Goal: Task Accomplishment & Management: Manage account settings

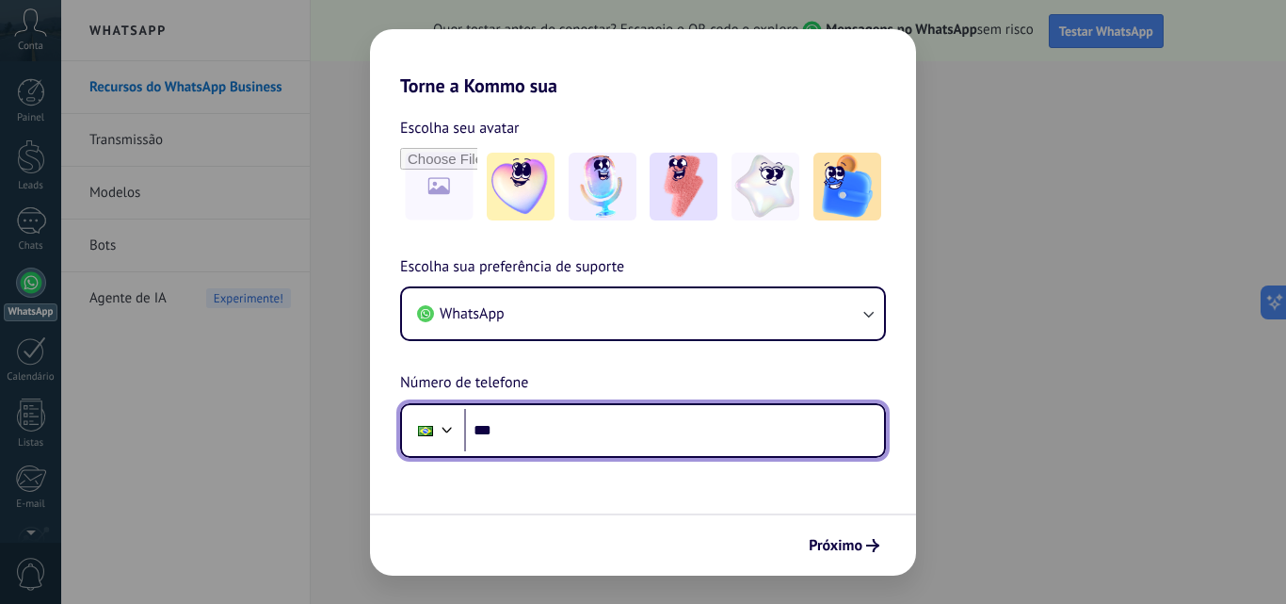
click at [512, 426] on input "***" at bounding box center [674, 430] width 420 height 43
click at [530, 434] on input "***" at bounding box center [674, 430] width 420 height 43
type input "**********"
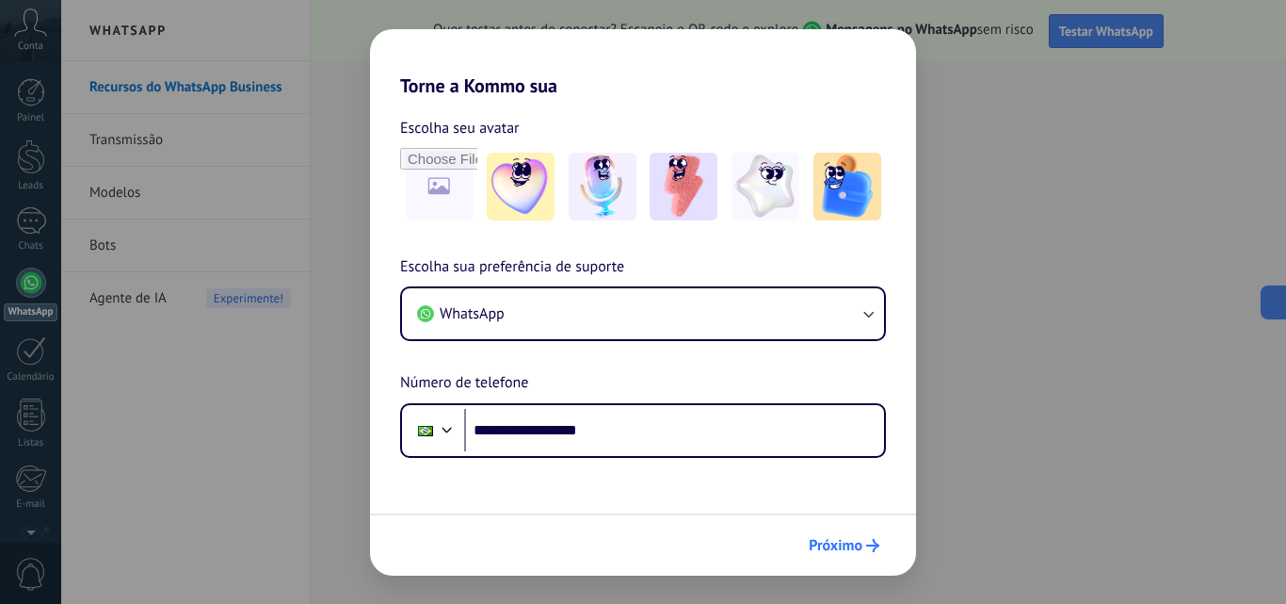
click at [856, 542] on span "Próximo" at bounding box center [836, 545] width 54 height 13
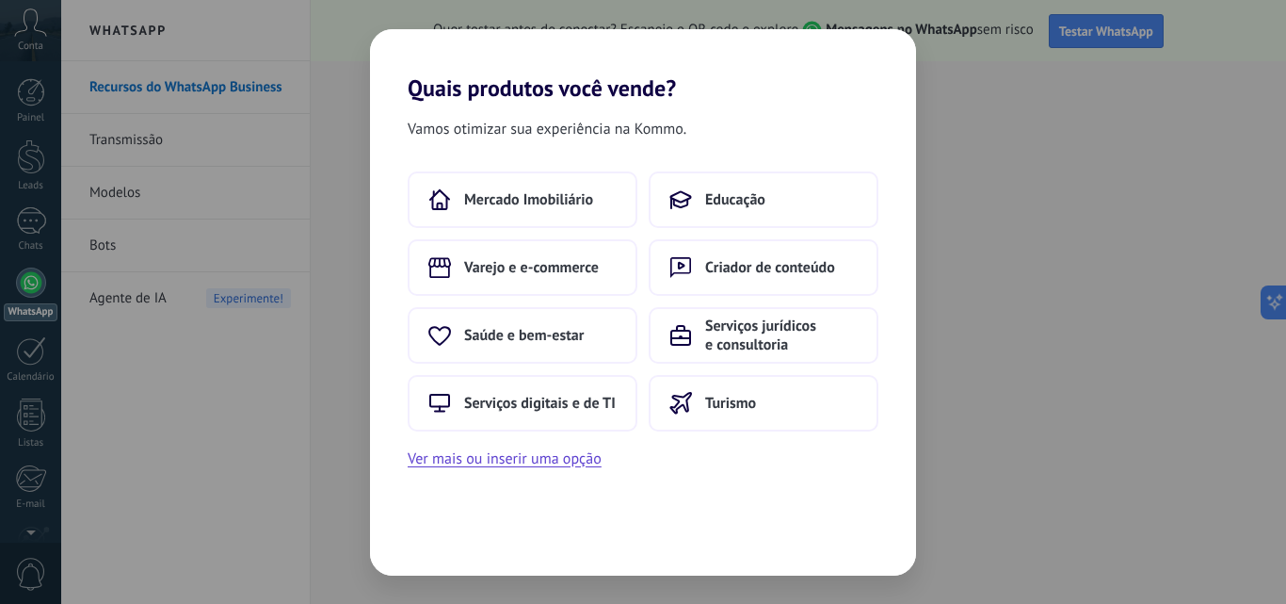
click at [589, 136] on span "Vamos otimizar sua experiência na Kommo." at bounding box center [547, 129] width 279 height 24
click at [723, 190] on span "Educação" at bounding box center [735, 199] width 60 height 19
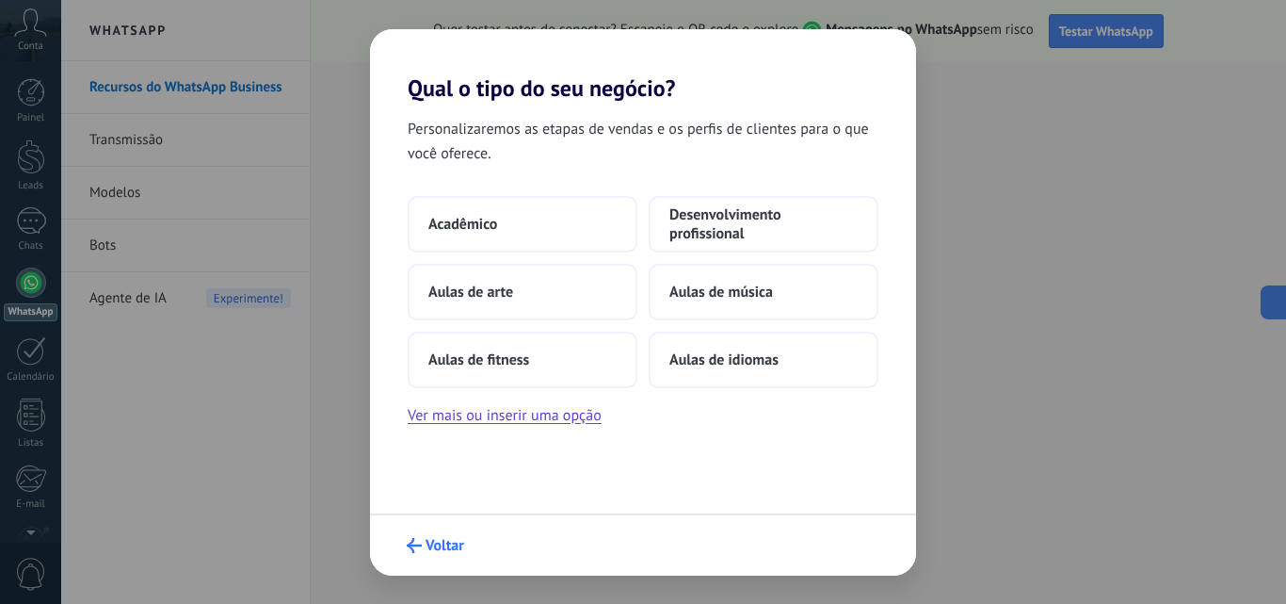
click at [432, 546] on span "Voltar" at bounding box center [445, 545] width 39 height 13
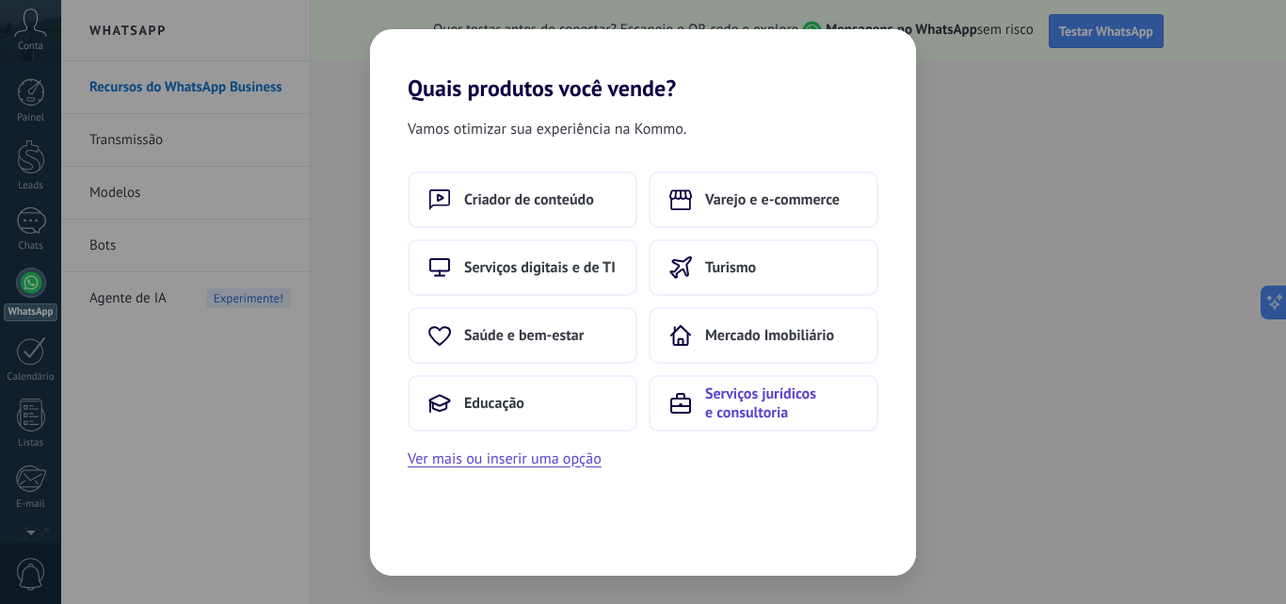
click at [744, 412] on span "Serviços jurídicos e consultoria" at bounding box center [781, 403] width 153 height 38
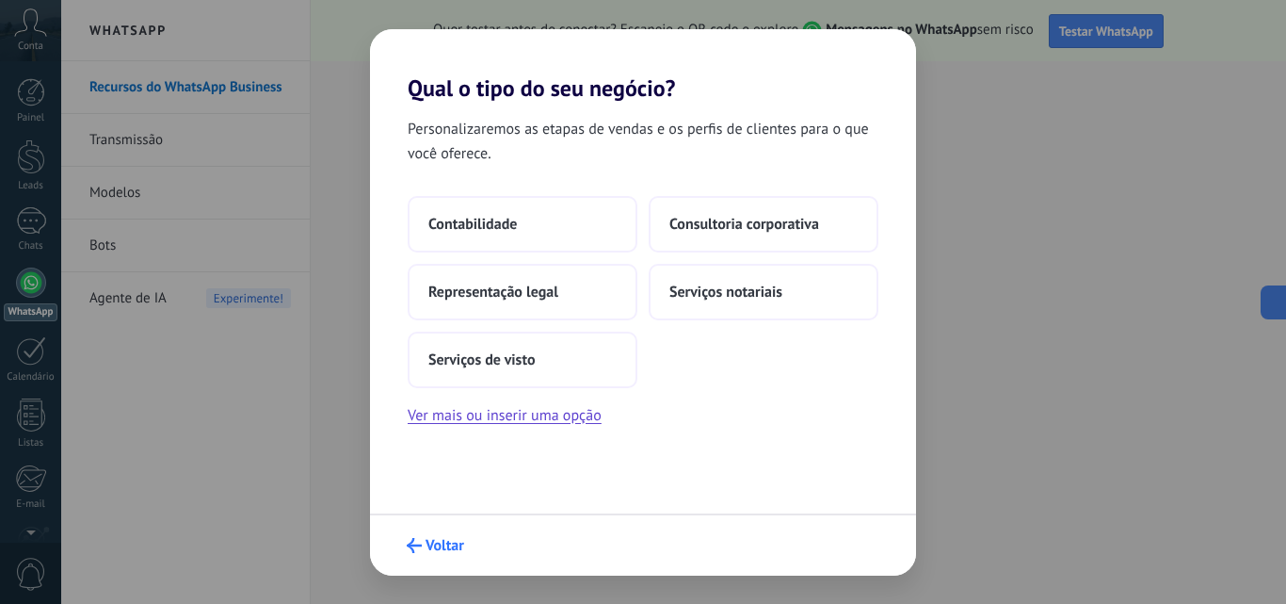
click at [429, 531] on button "Voltar" at bounding box center [435, 545] width 74 height 32
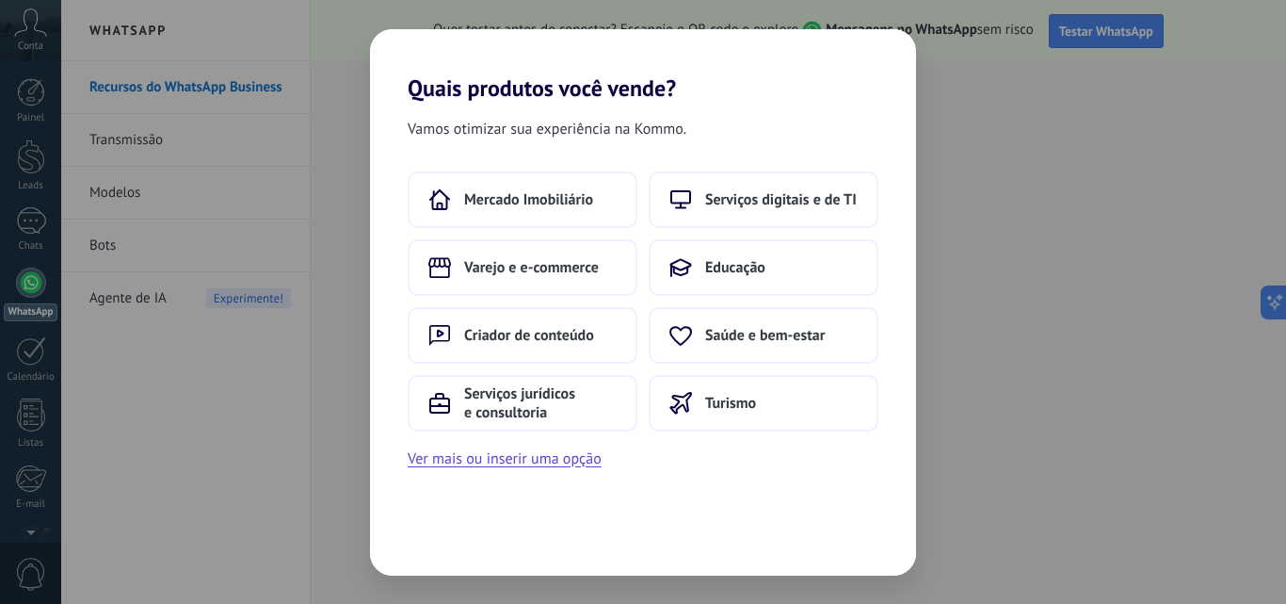
drag, startPoint x: 546, startPoint y: 131, endPoint x: 543, endPoint y: 153, distance: 21.8
click at [545, 134] on span "Vamos otimizar sua experiência na Kommo." at bounding box center [547, 129] width 279 height 24
click at [500, 462] on button "Ver mais ou inserir uma opção" at bounding box center [505, 458] width 194 height 24
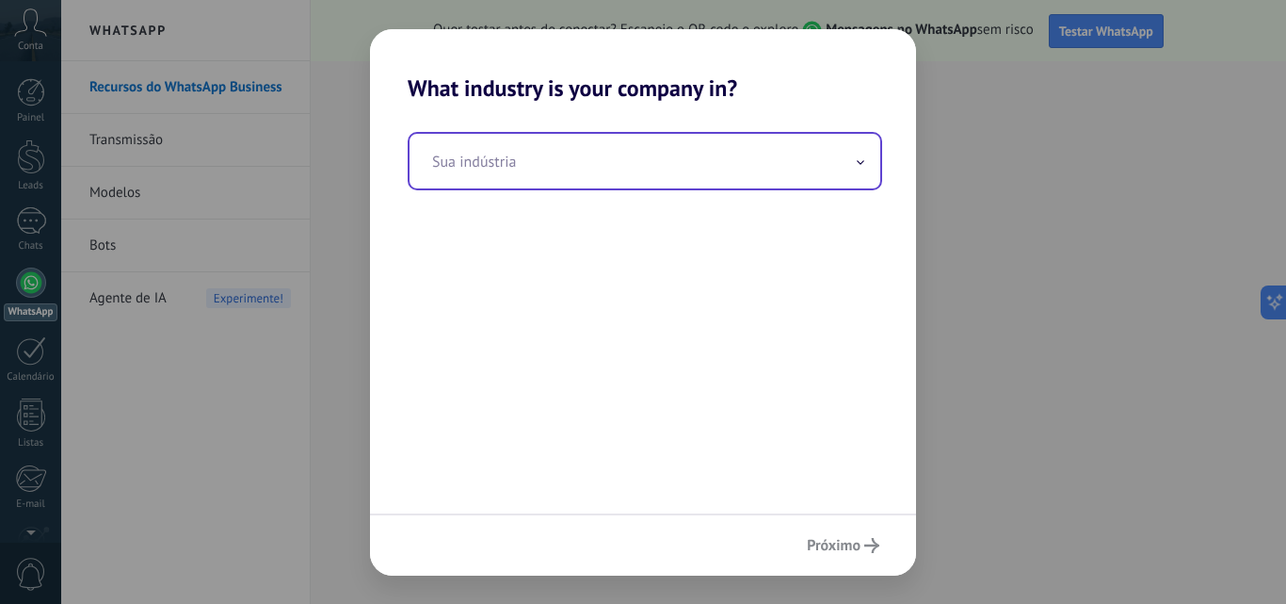
click at [628, 163] on input "text" at bounding box center [645, 161] width 471 height 55
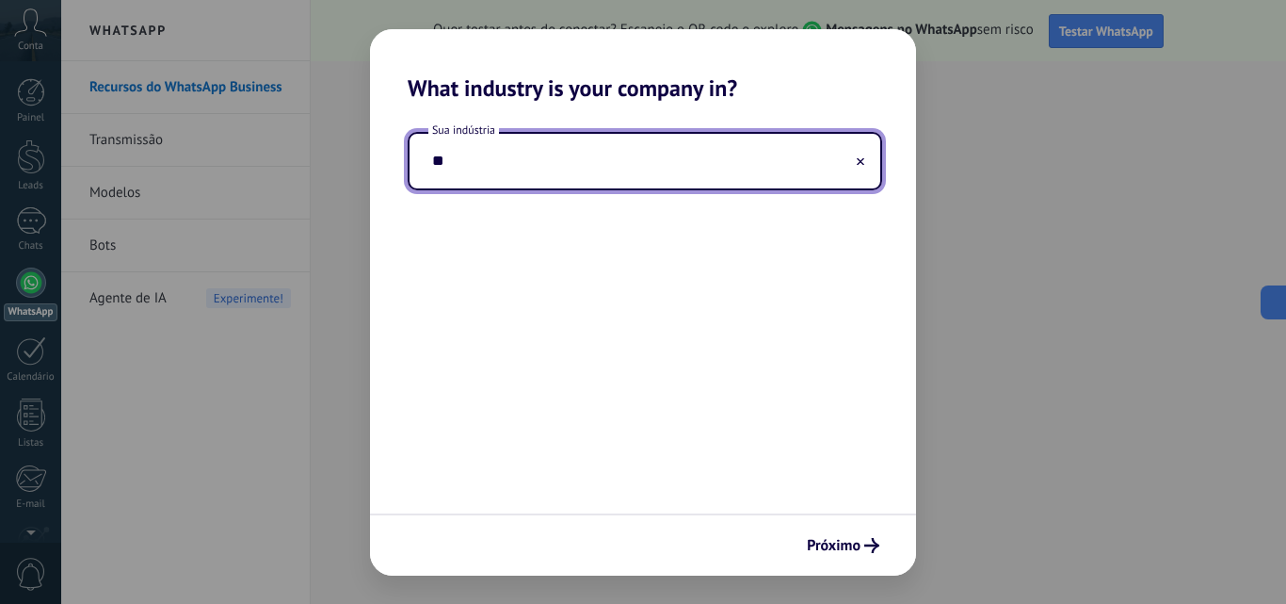
type input "*"
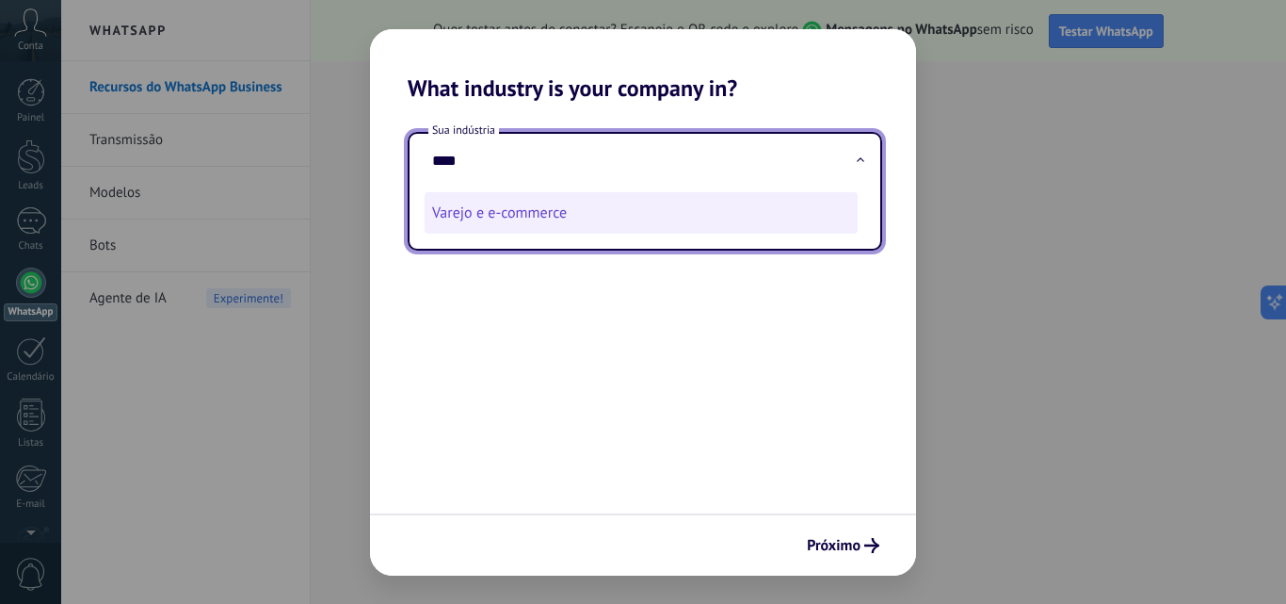
click at [532, 220] on li "Varejo e e-commerce" at bounding box center [641, 212] width 433 height 41
type input "**********"
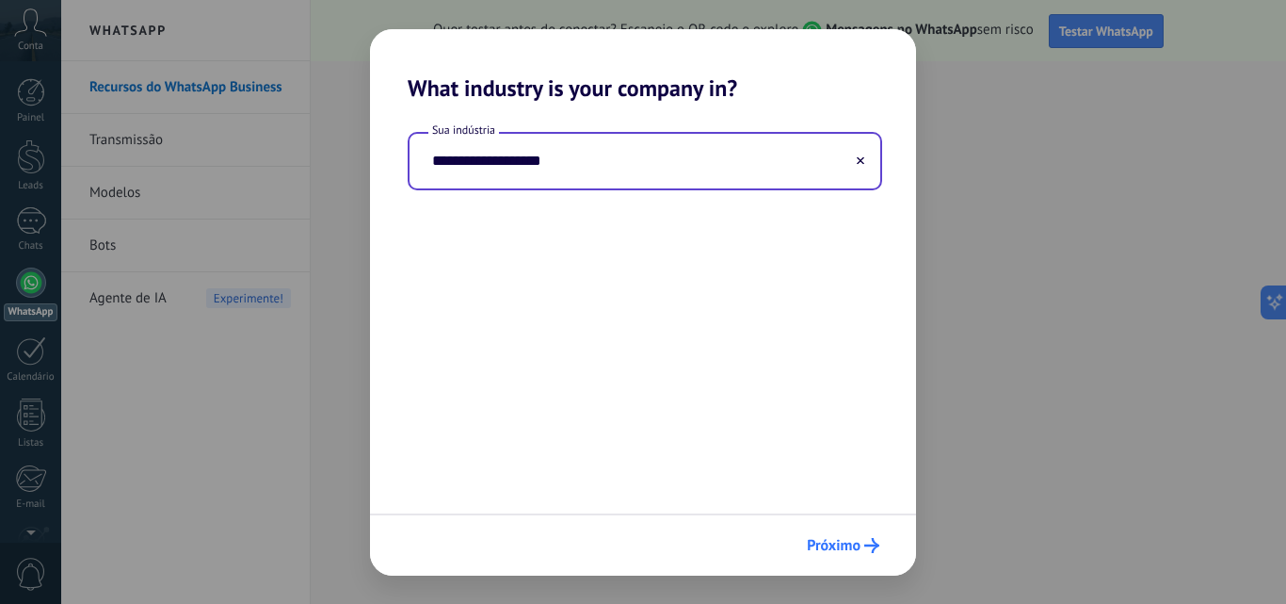
click at [852, 541] on span "Próximo" at bounding box center [834, 545] width 54 height 13
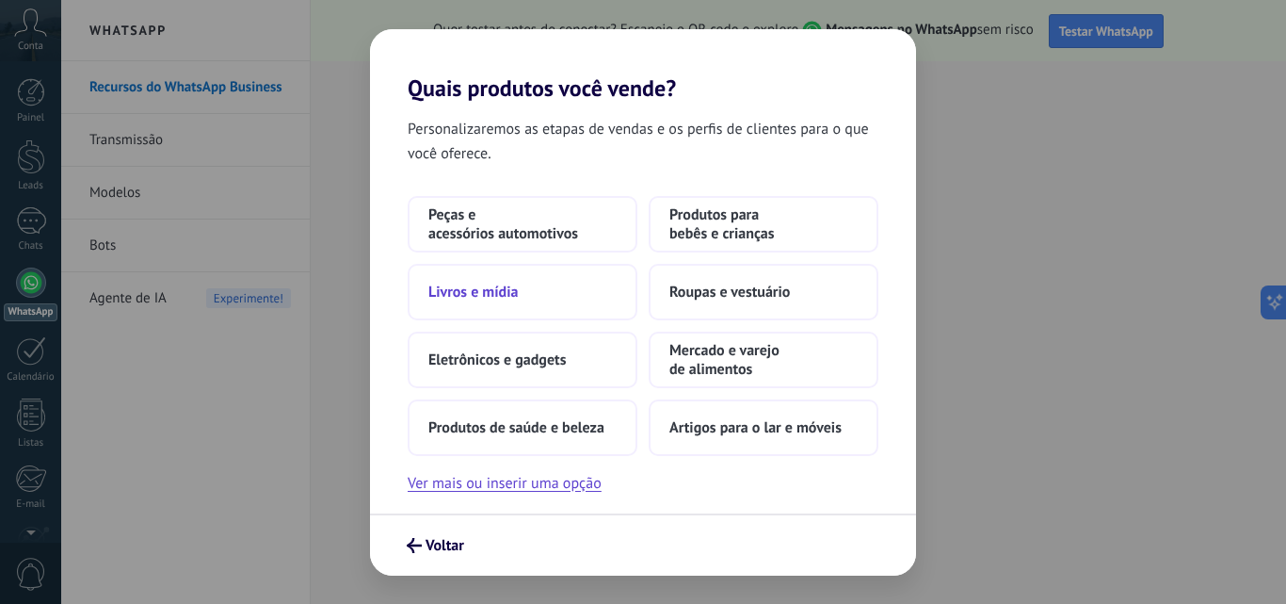
click at [488, 294] on span "Livros e mídia" at bounding box center [473, 292] width 89 height 19
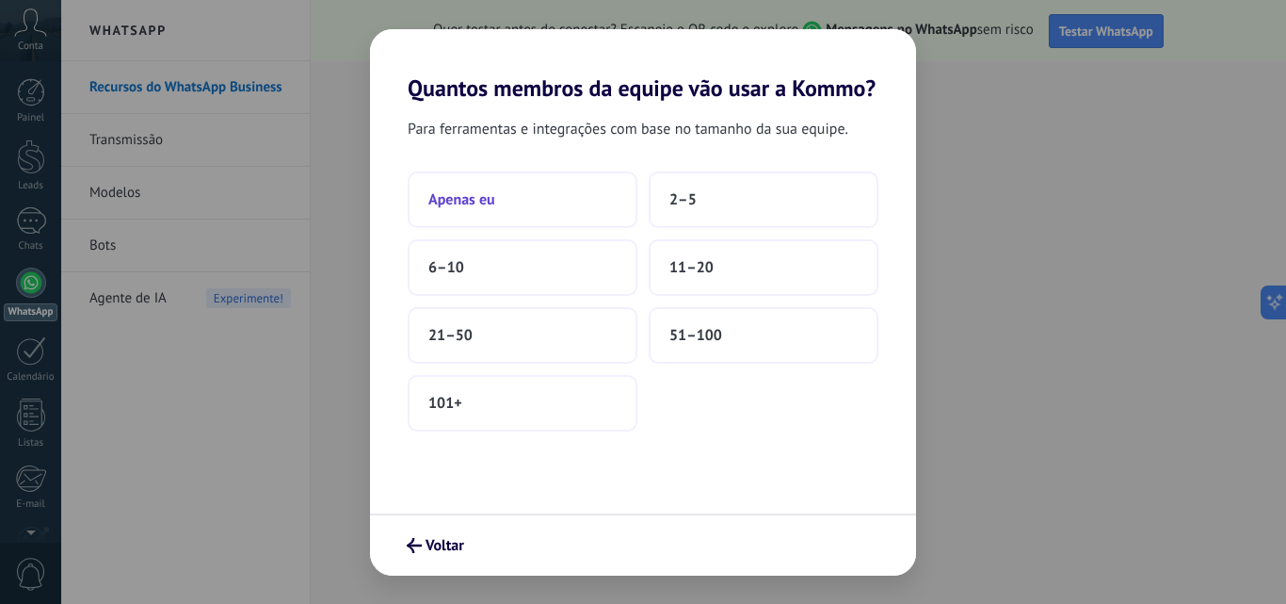
click at [501, 206] on button "Apenas eu" at bounding box center [523, 199] width 230 height 57
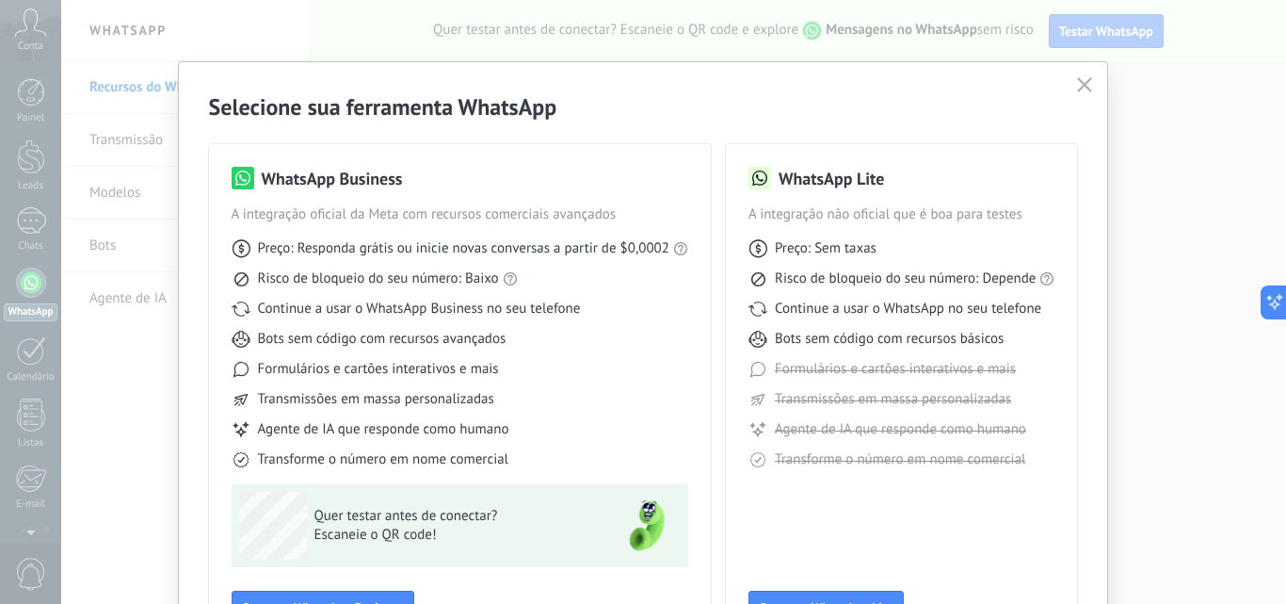
drag, startPoint x: 694, startPoint y: 106, endPoint x: 691, endPoint y: 45, distance: 61.3
click at [685, 45] on div "Selecione sua ferramenta WhatsApp WhatsApp Business A integração oficial da Met…" at bounding box center [643, 302] width 1286 height 604
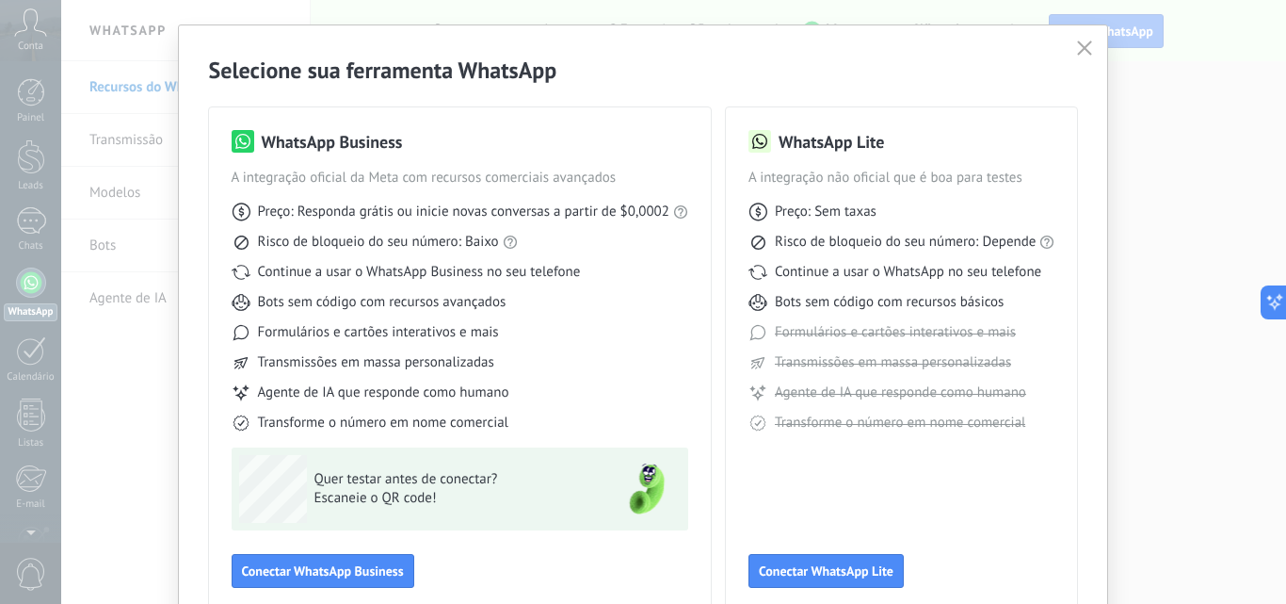
scroll to position [38, 0]
click at [1274, 147] on div "Selecione sua ferramenta WhatsApp WhatsApp Business A integração oficial da Met…" at bounding box center [643, 302] width 1286 height 604
click at [1274, 124] on div "Selecione sua ferramenta WhatsApp WhatsApp Business A integração oficial da Met…" at bounding box center [643, 302] width 1286 height 604
click at [827, 567] on span "Conectar WhatsApp Lite" at bounding box center [826, 569] width 135 height 13
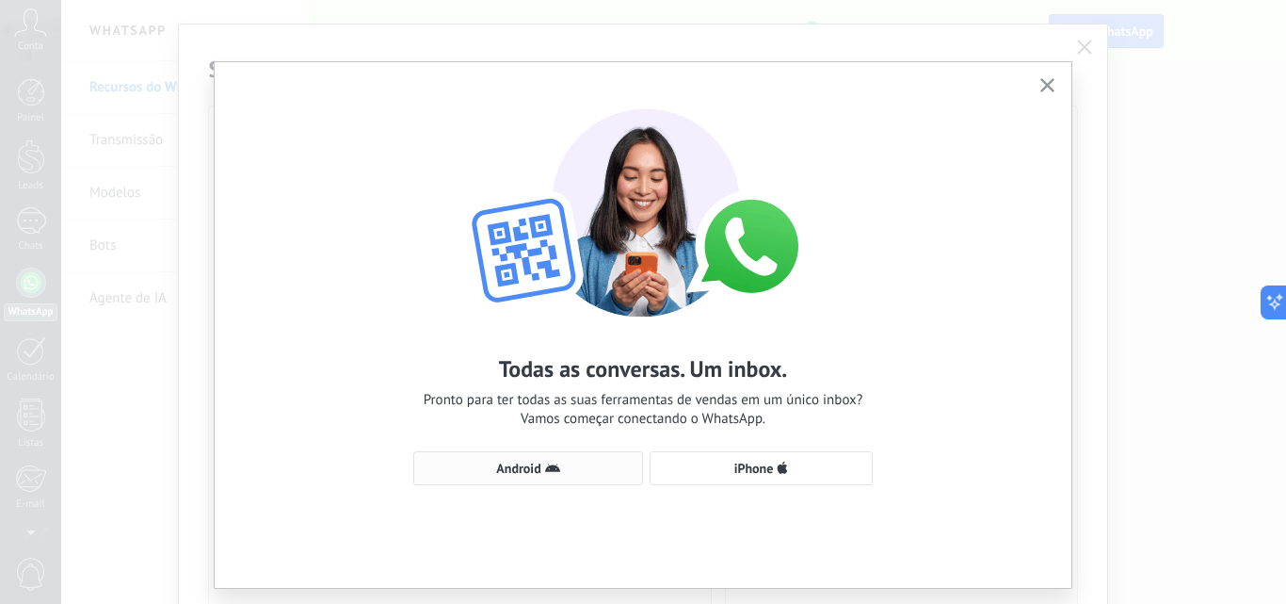
click at [525, 469] on span "Android" at bounding box center [518, 467] width 44 height 13
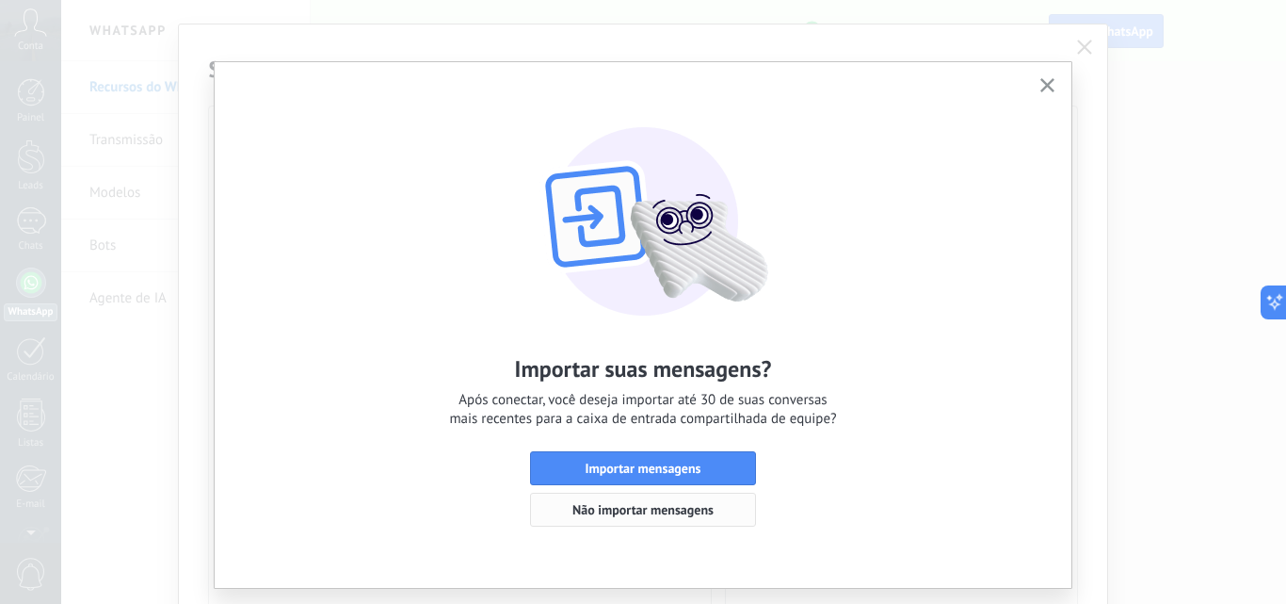
click at [649, 503] on span "Não importar mensagens" at bounding box center [643, 509] width 141 height 13
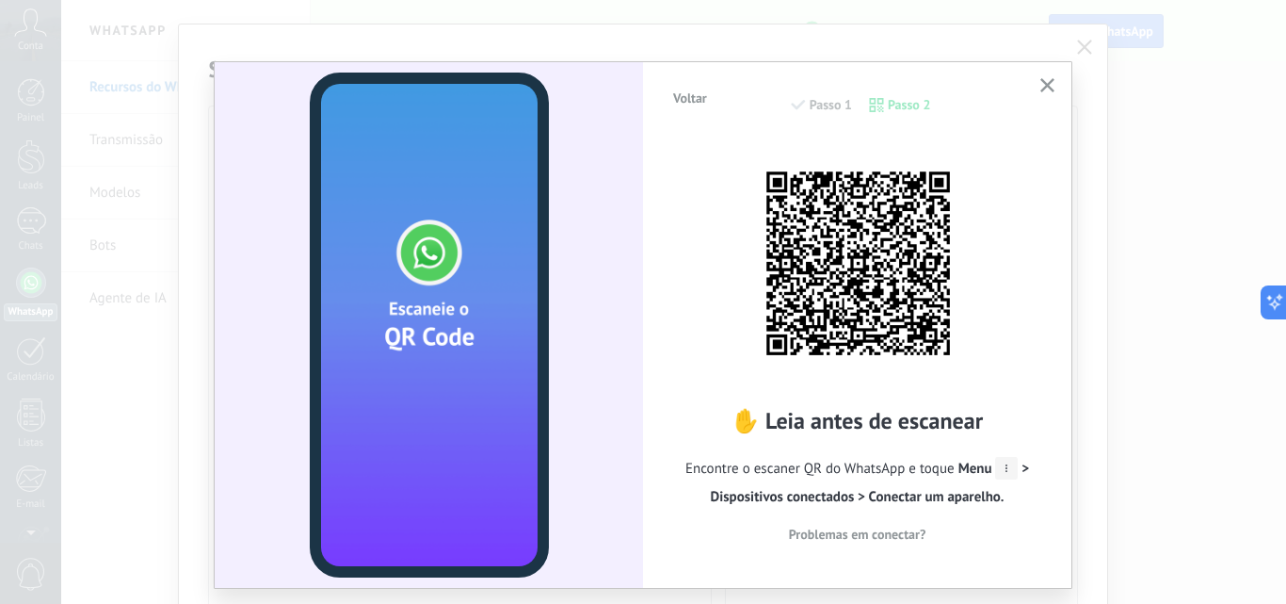
click at [1041, 84] on icon "button" at bounding box center [1048, 85] width 14 height 14
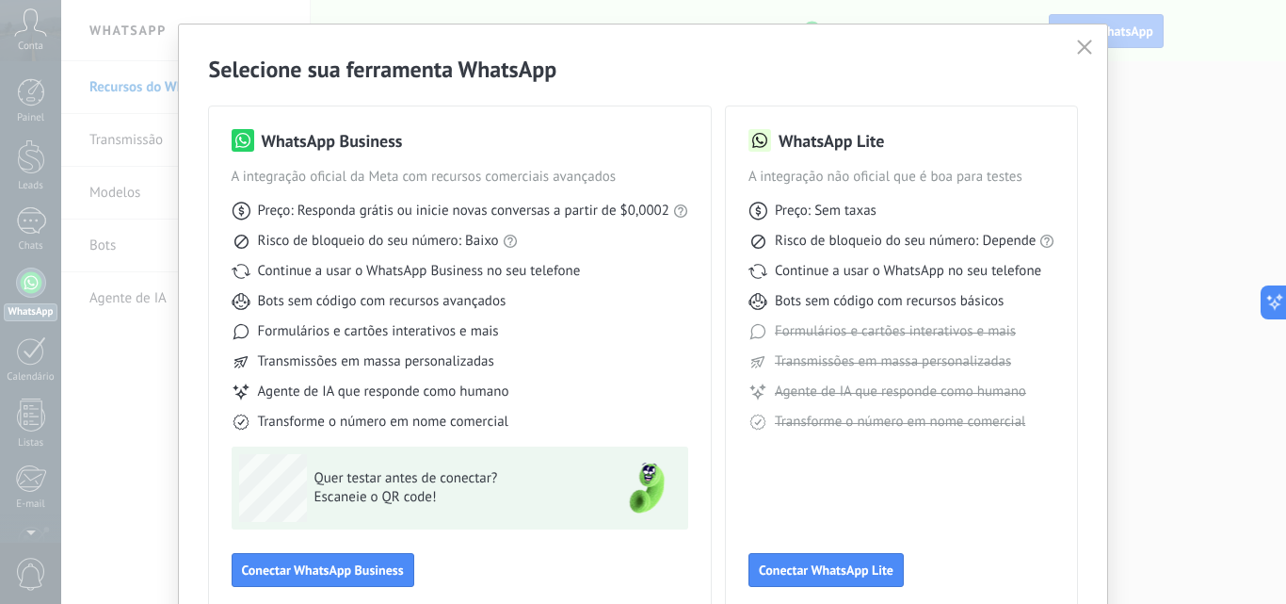
click at [1078, 44] on use "button" at bounding box center [1085, 47] width 14 height 14
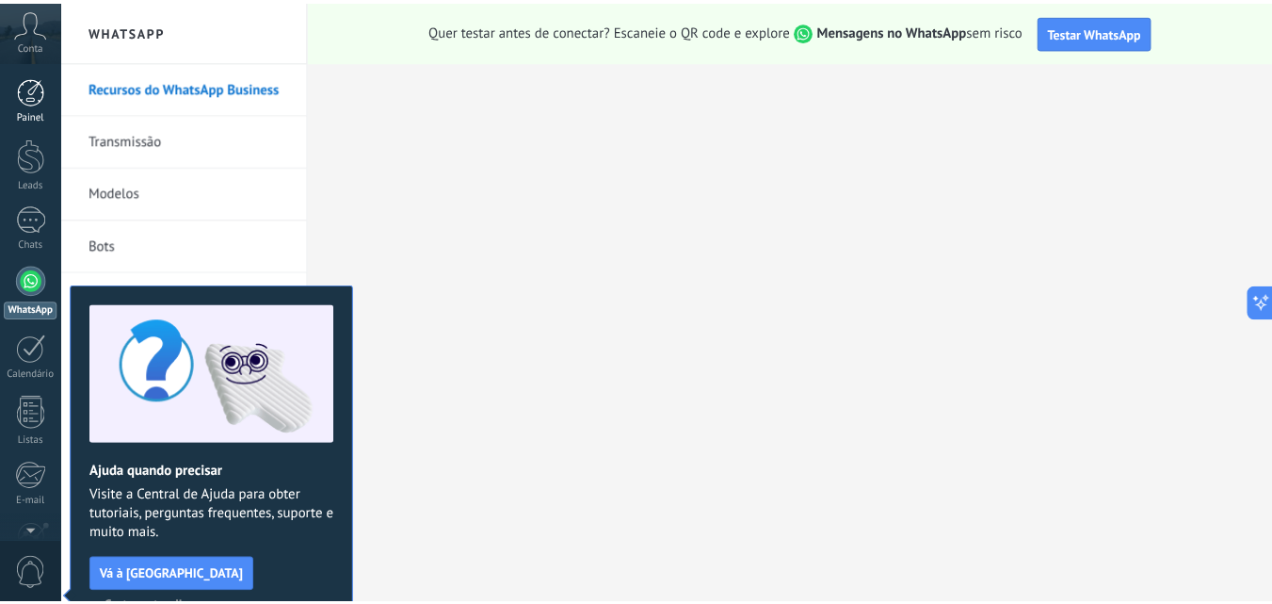
scroll to position [0, 0]
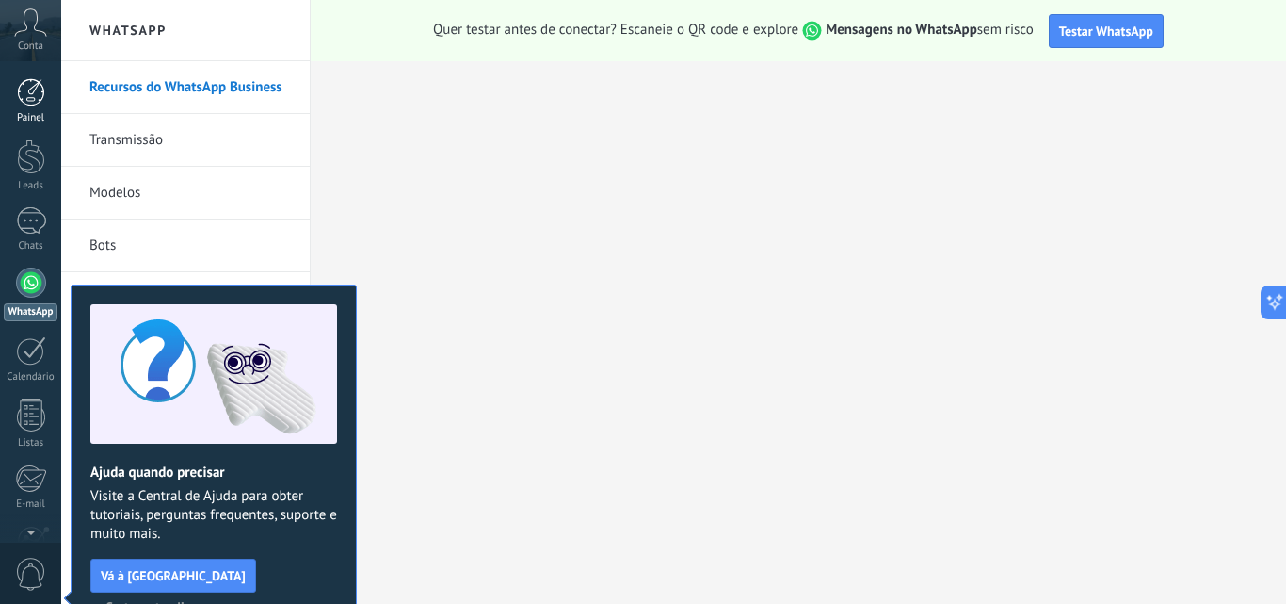
click at [32, 93] on div at bounding box center [31, 92] width 28 height 28
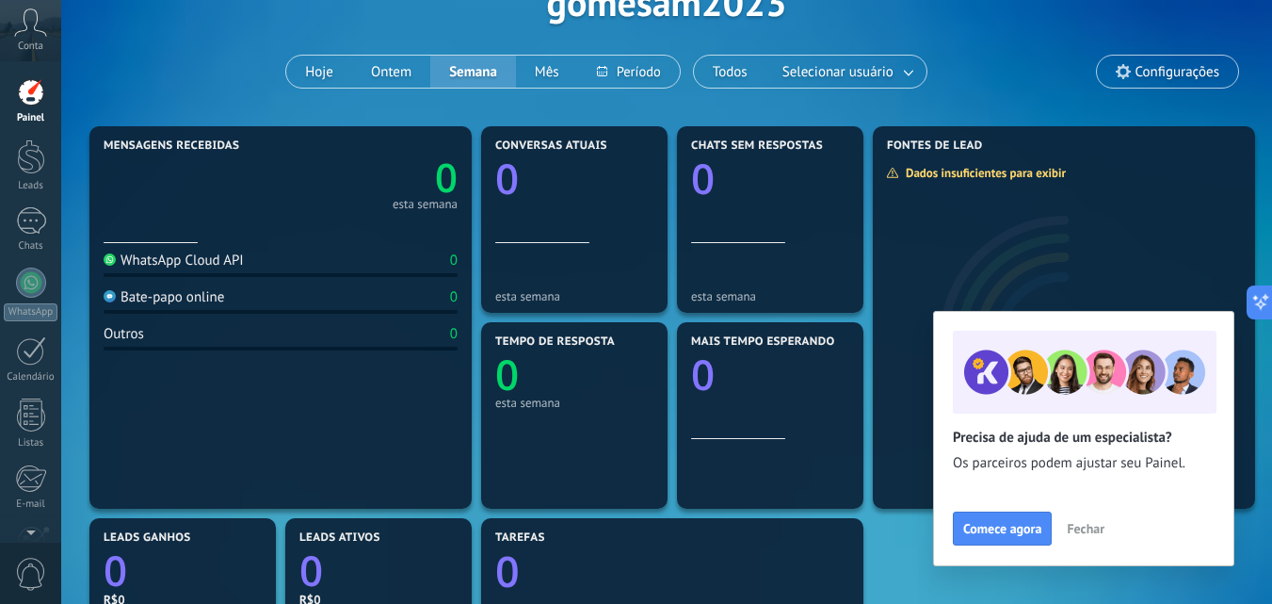
scroll to position [105, 0]
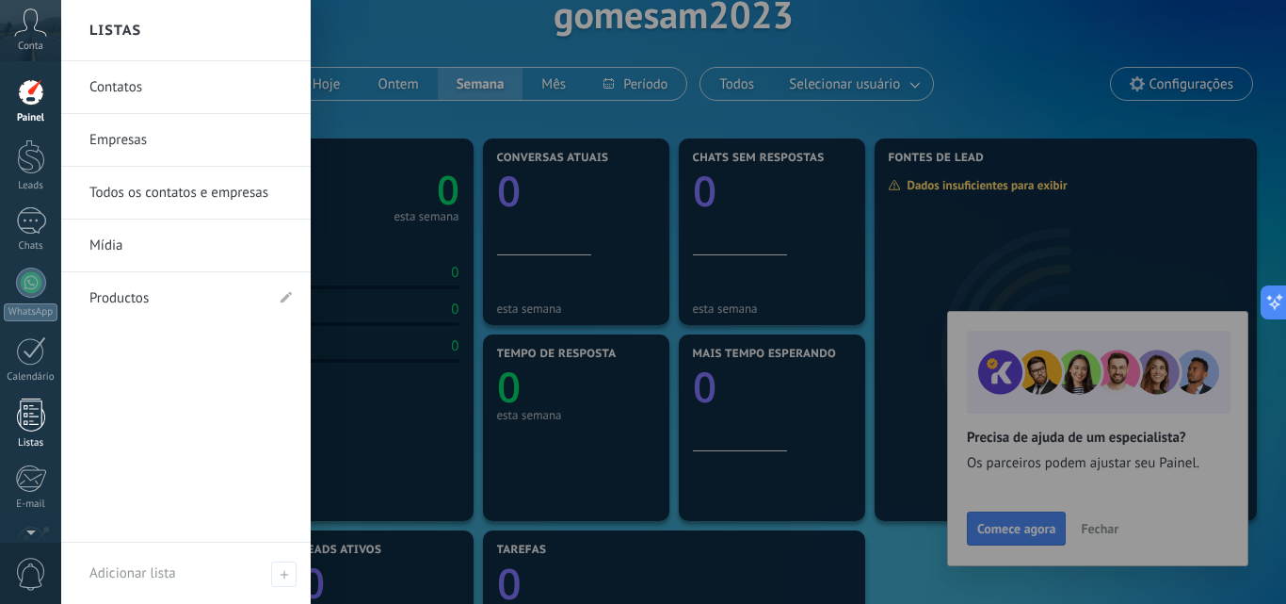
click at [35, 421] on div at bounding box center [31, 414] width 28 height 33
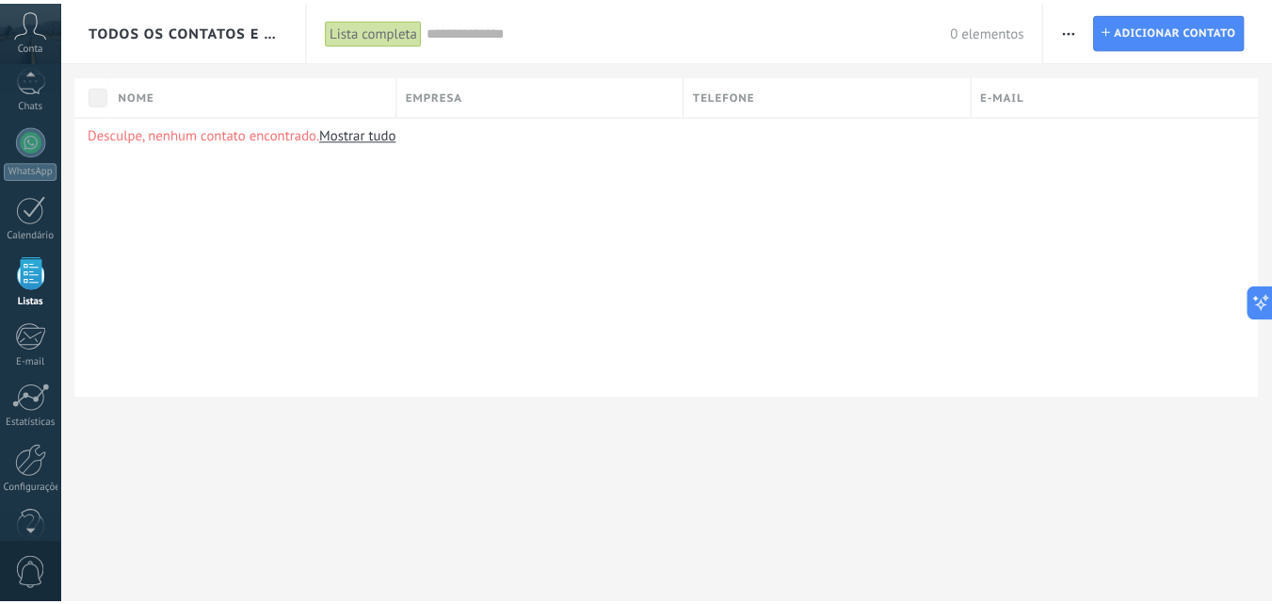
scroll to position [180, 0]
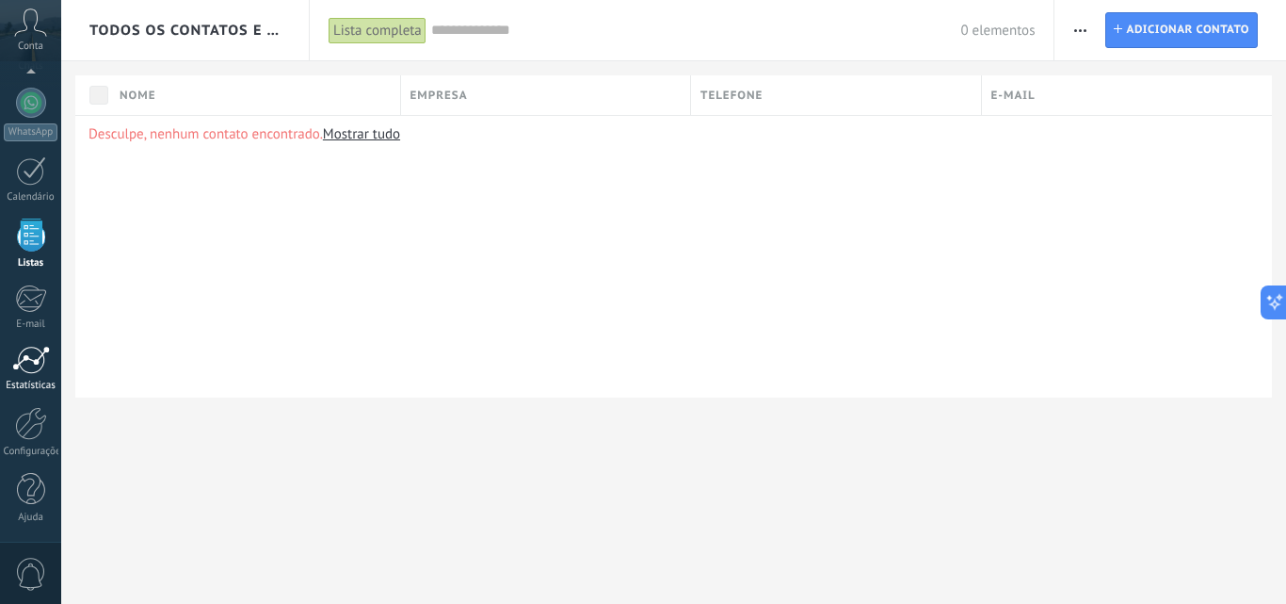
click at [31, 375] on link "Estatísticas" at bounding box center [30, 369] width 61 height 46
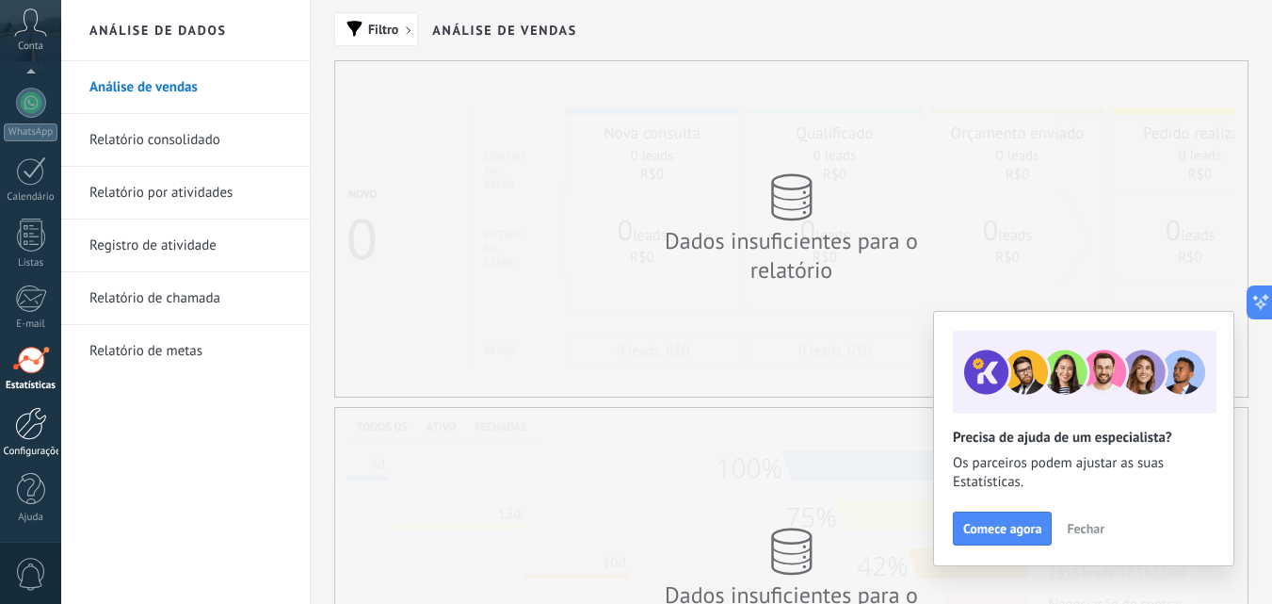
click at [25, 431] on div at bounding box center [31, 423] width 32 height 33
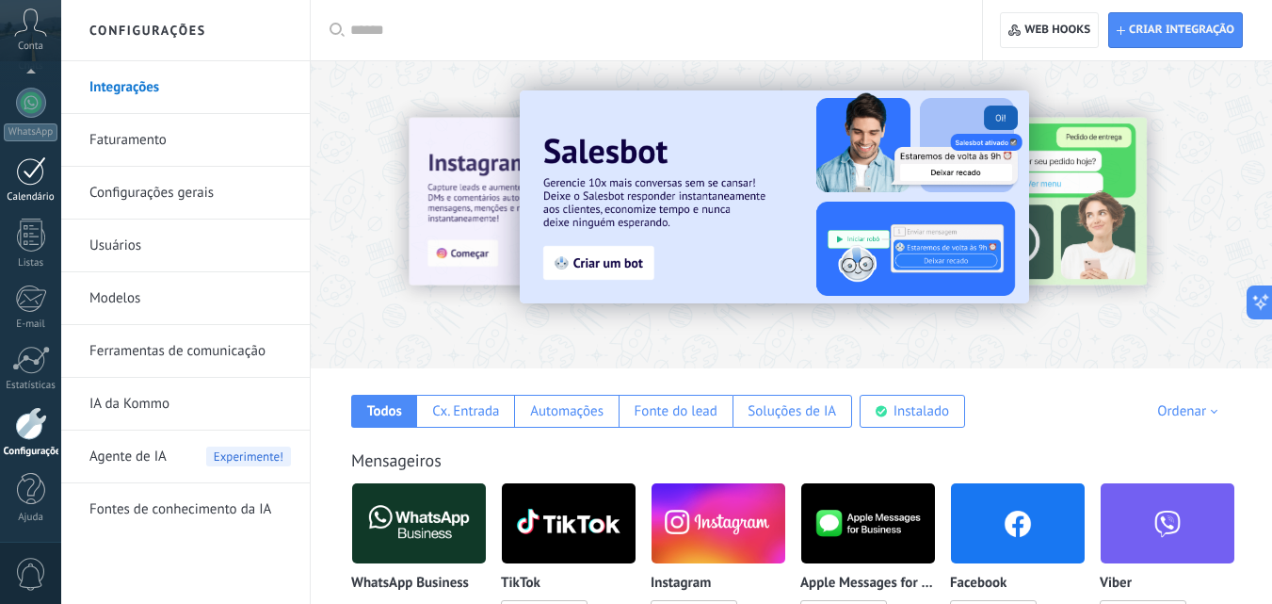
click at [25, 173] on div at bounding box center [31, 170] width 30 height 29
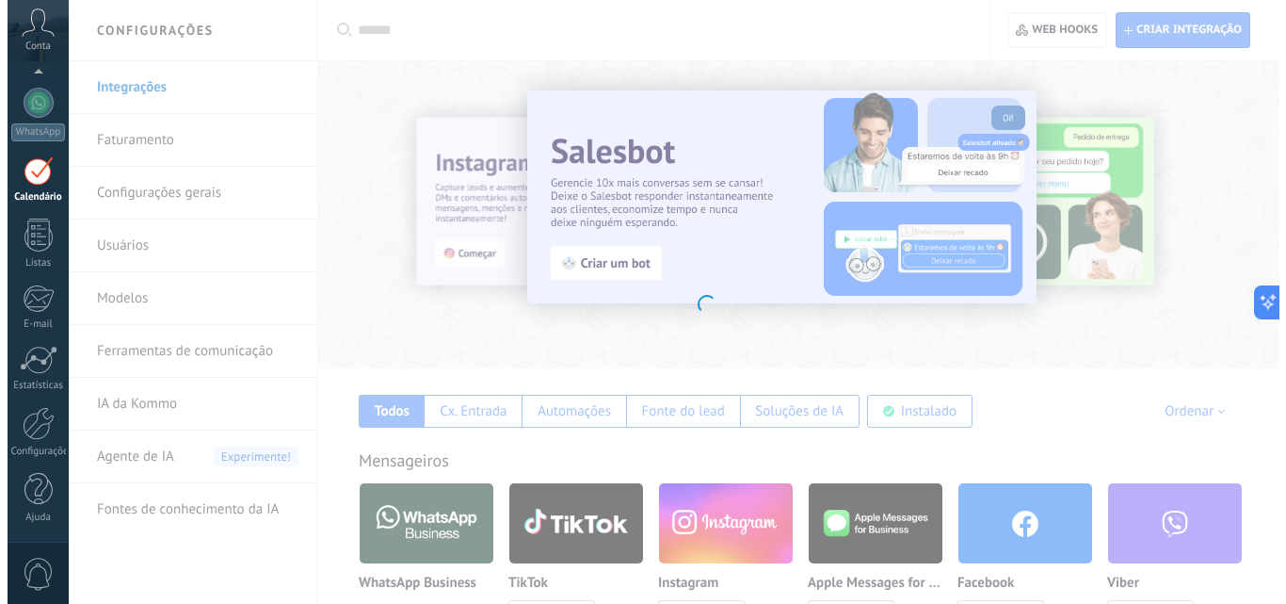
scroll to position [55, 0]
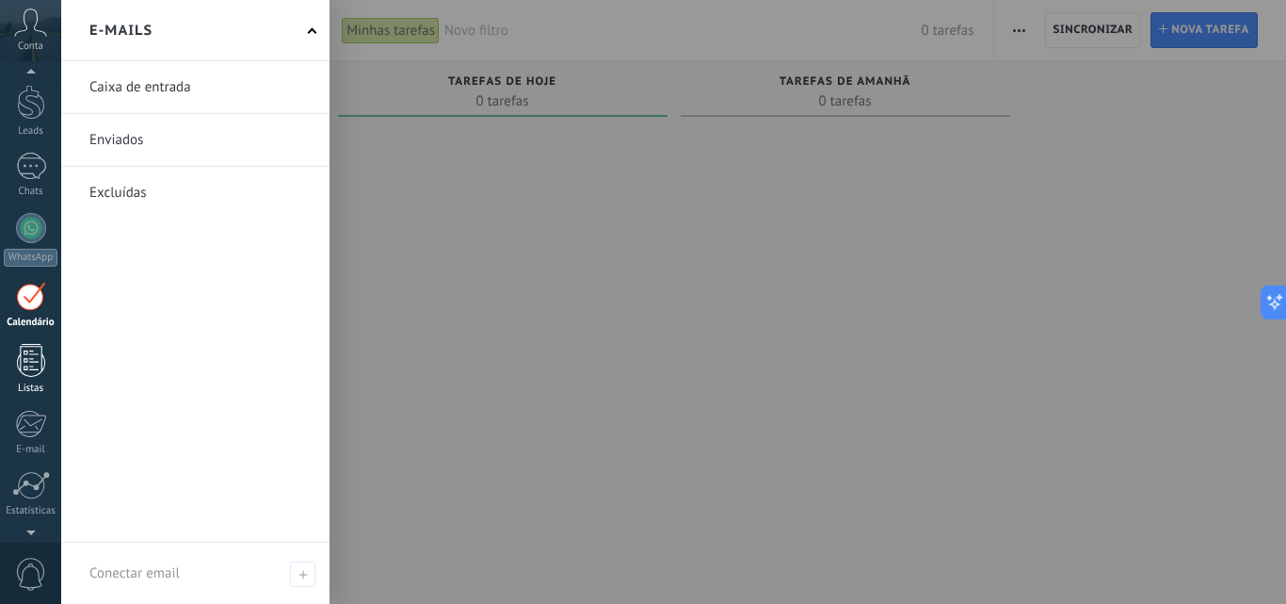
scroll to position [114, 0]
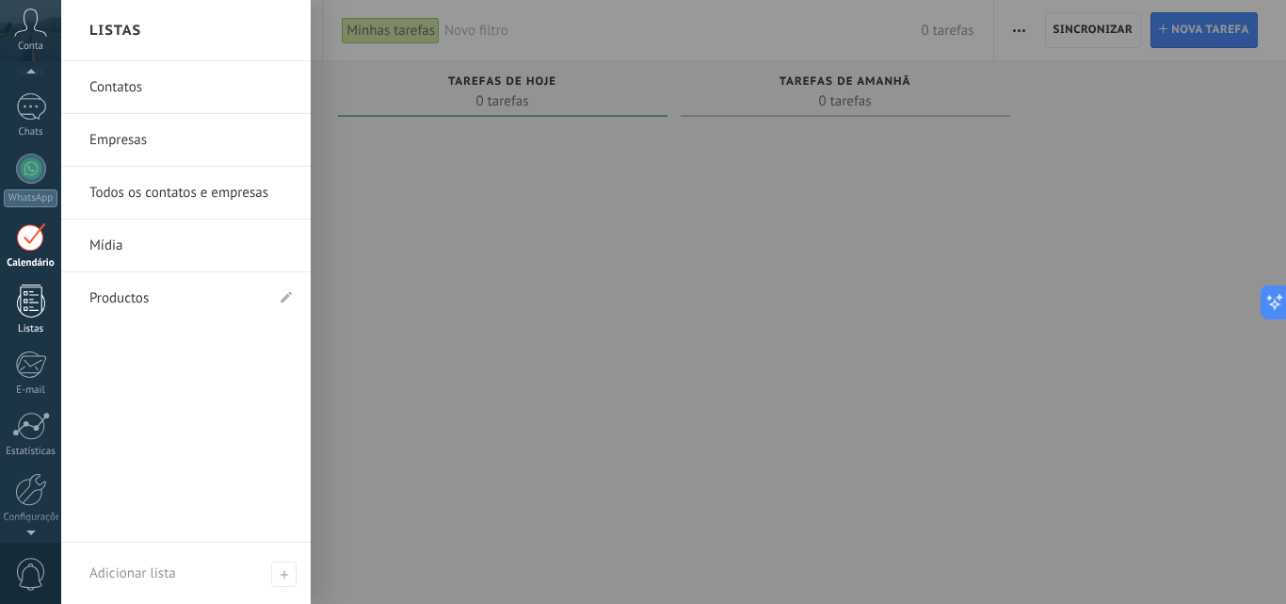
click at [24, 323] on div "Listas" at bounding box center [31, 329] width 55 height 12
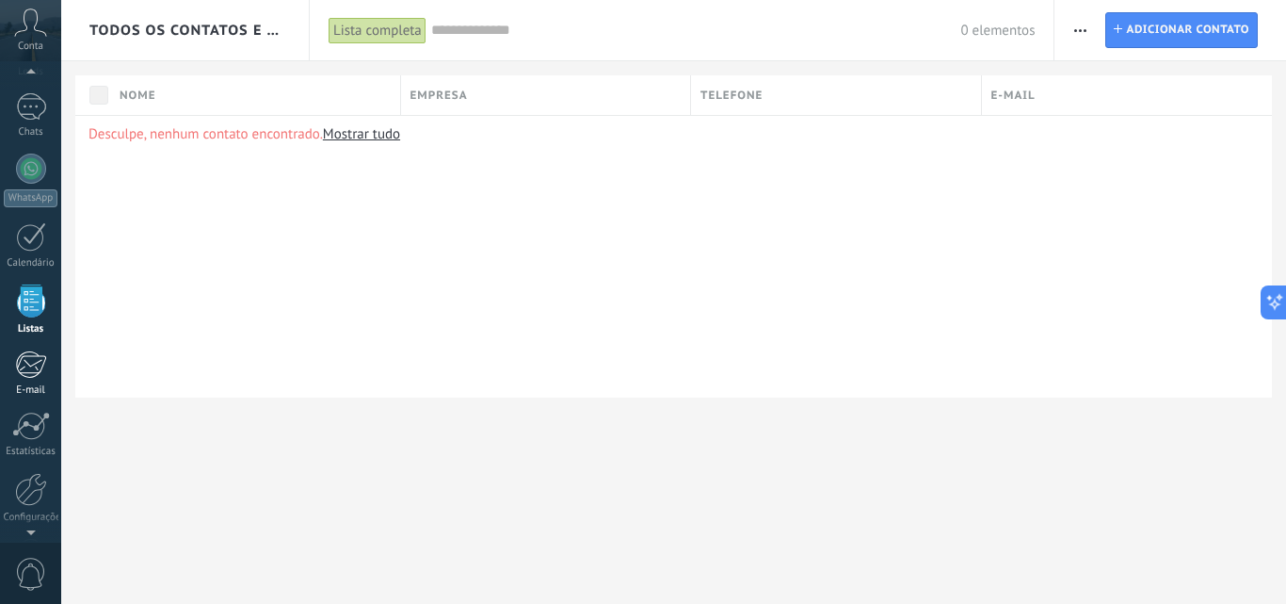
scroll to position [117, 0]
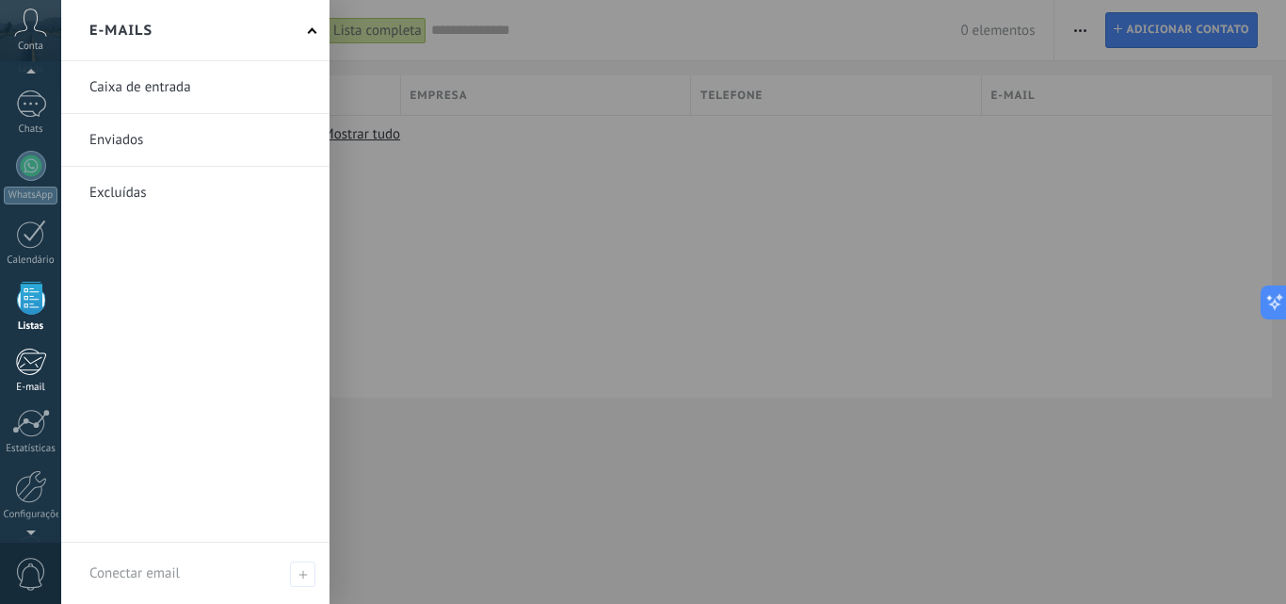
click at [36, 370] on div at bounding box center [30, 362] width 31 height 28
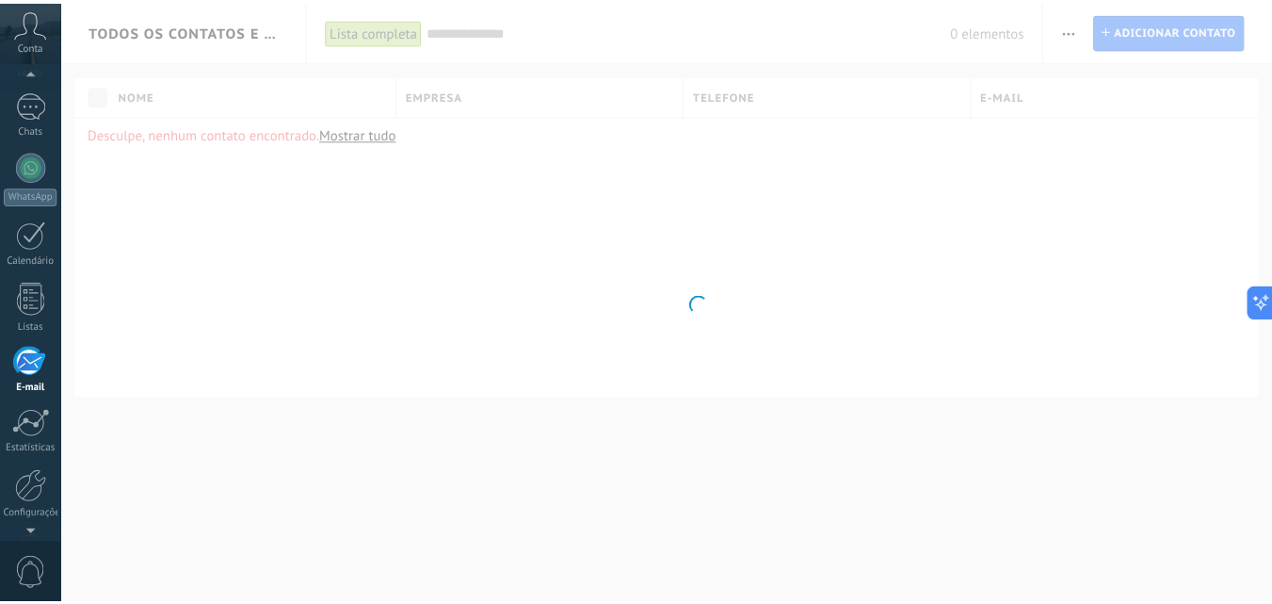
scroll to position [180, 0]
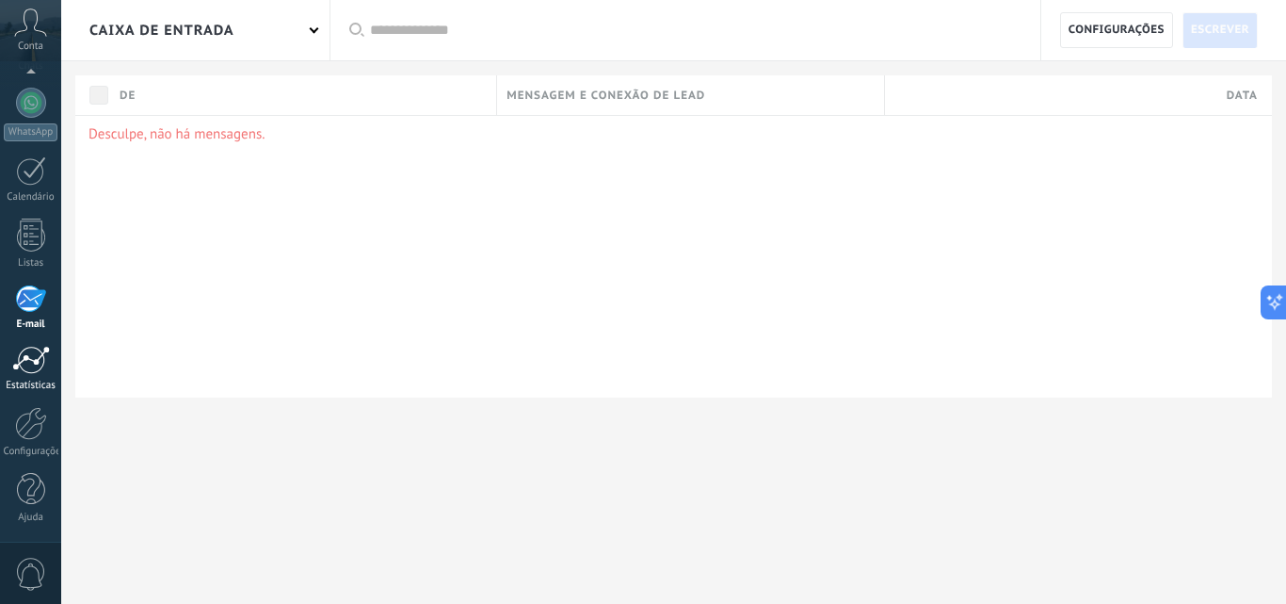
click at [24, 372] on link "Estatísticas" at bounding box center [30, 369] width 61 height 46
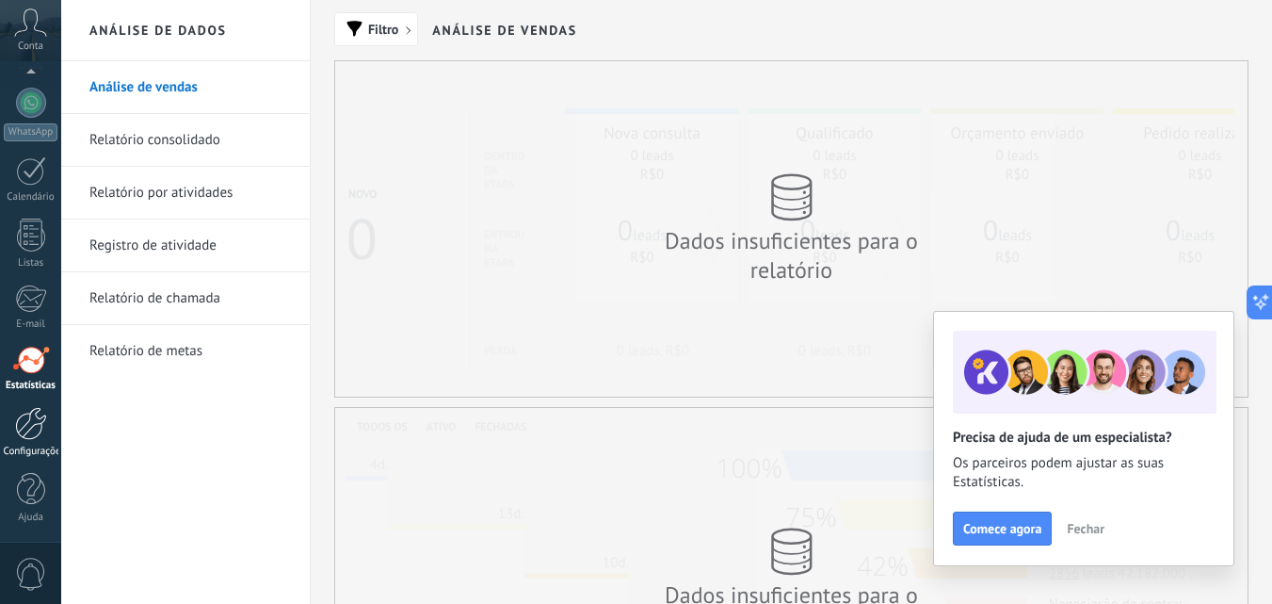
click at [32, 421] on div at bounding box center [31, 423] width 32 height 33
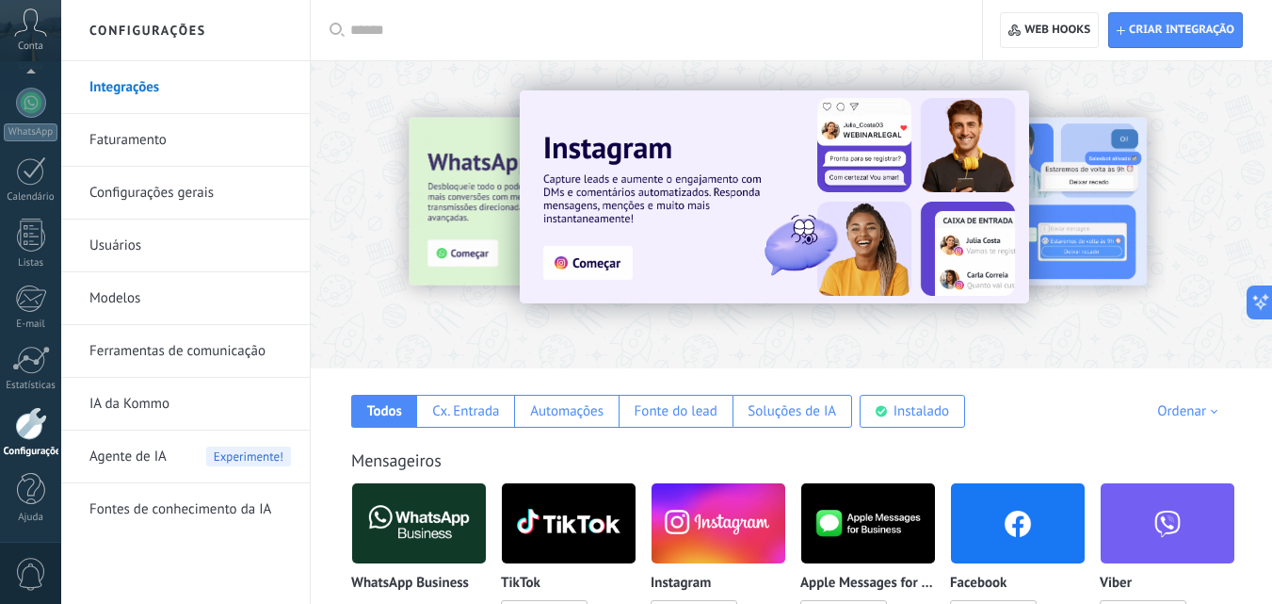
click at [137, 135] on link "Faturamento" at bounding box center [190, 140] width 202 height 53
